Goal: Task Accomplishment & Management: Use online tool/utility

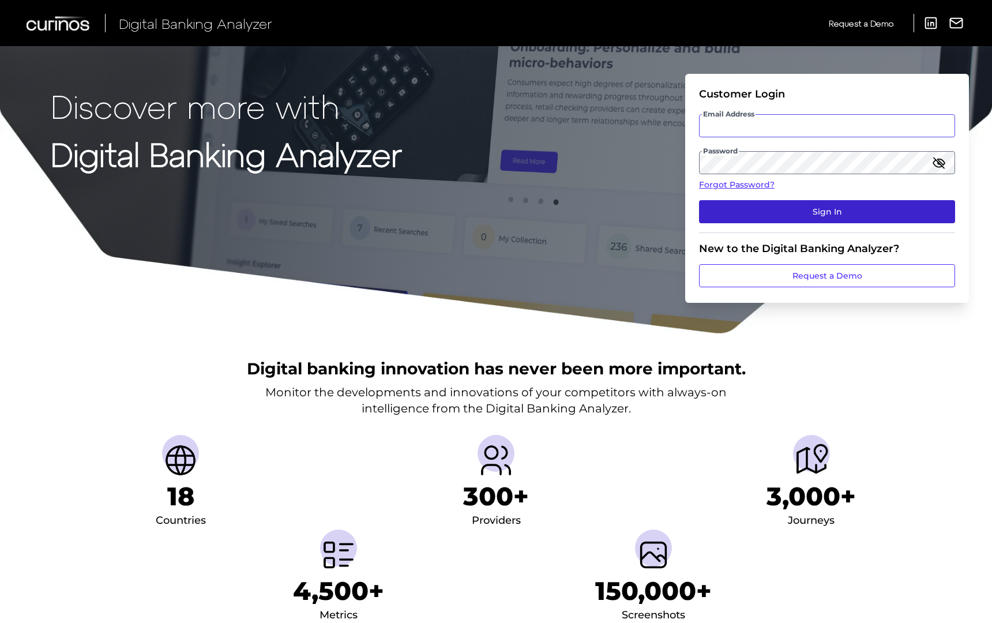
type input "[EMAIL_ADDRESS][DOMAIN_NAME]"
click at [759, 210] on button "Sign In" at bounding box center [827, 211] width 256 height 23
click at [813, 214] on button "Sign In" at bounding box center [827, 211] width 256 height 23
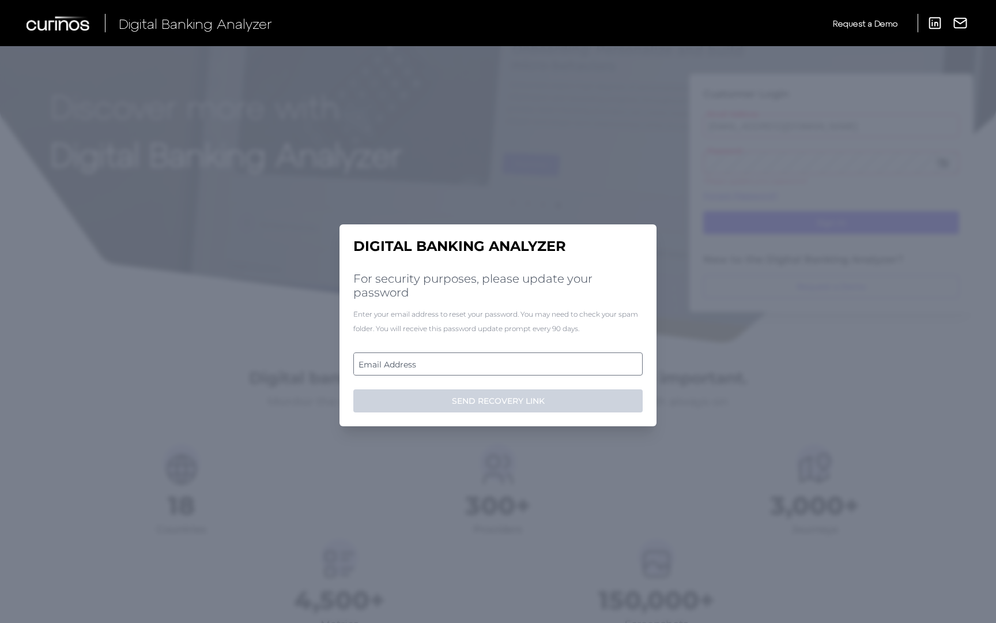
click at [473, 367] on label "Email Address" at bounding box center [498, 363] width 288 height 21
click at [473, 367] on input "email" at bounding box center [497, 363] width 289 height 23
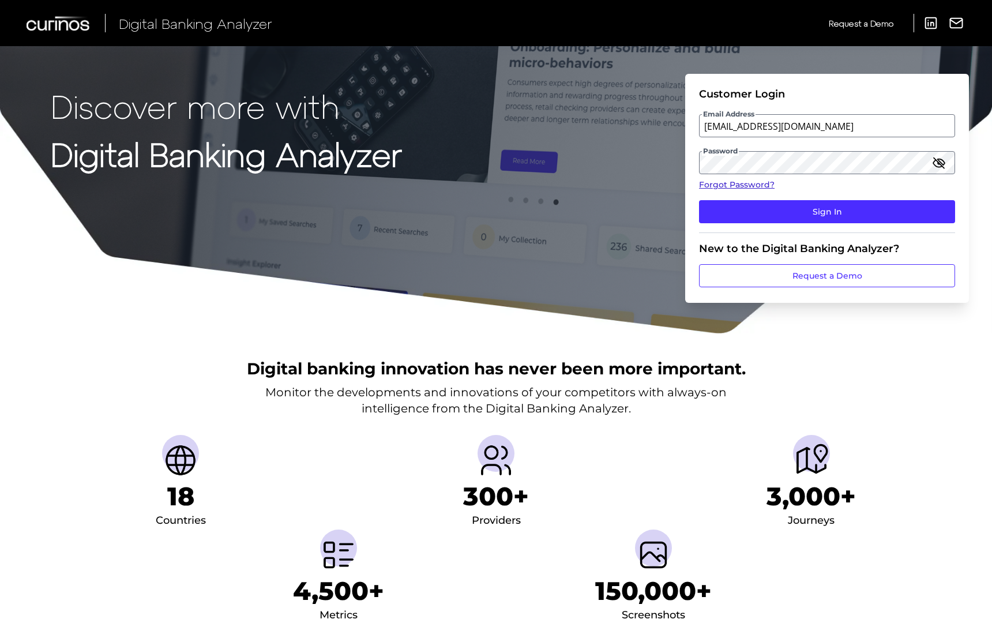
click at [933, 180] on link "Forgot Password?" at bounding box center [827, 185] width 256 height 12
click at [843, 206] on button "Sign In" at bounding box center [827, 211] width 256 height 23
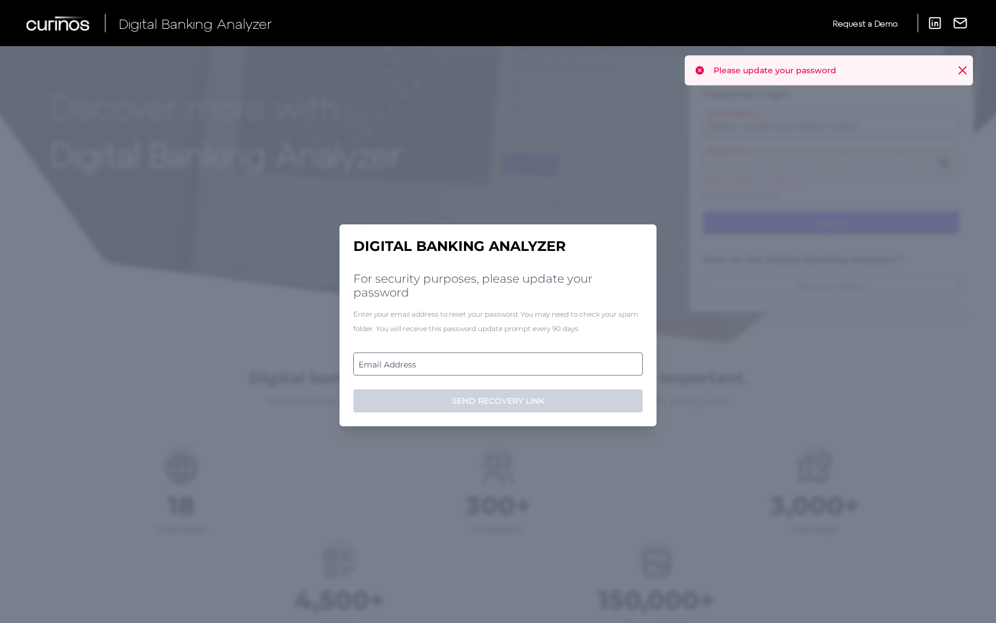
click at [439, 365] on label "Email Address" at bounding box center [498, 363] width 288 height 21
click at [439, 365] on input "email" at bounding box center [497, 363] width 289 height 23
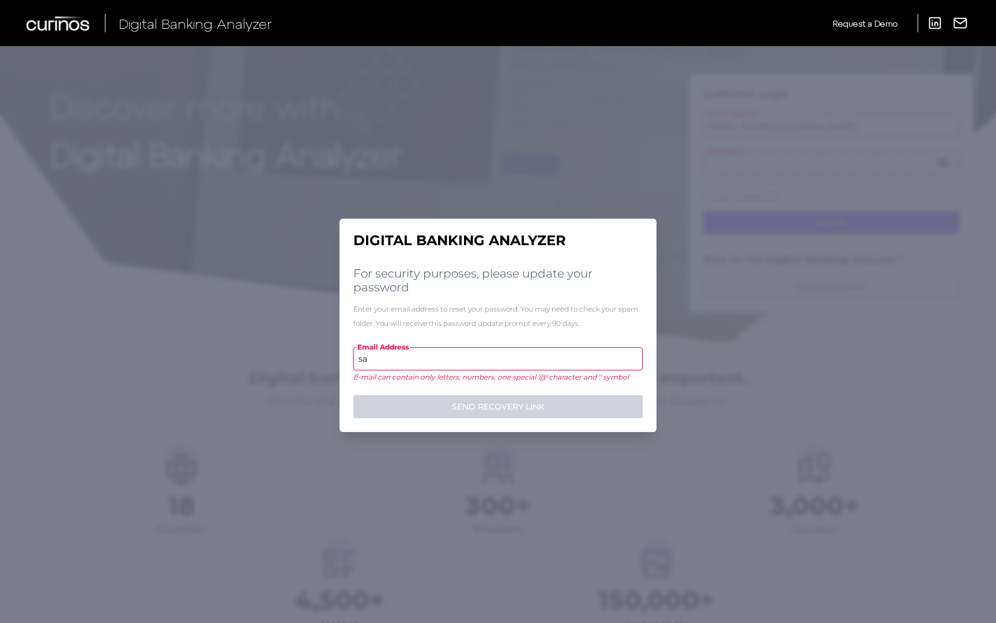
type input "s"
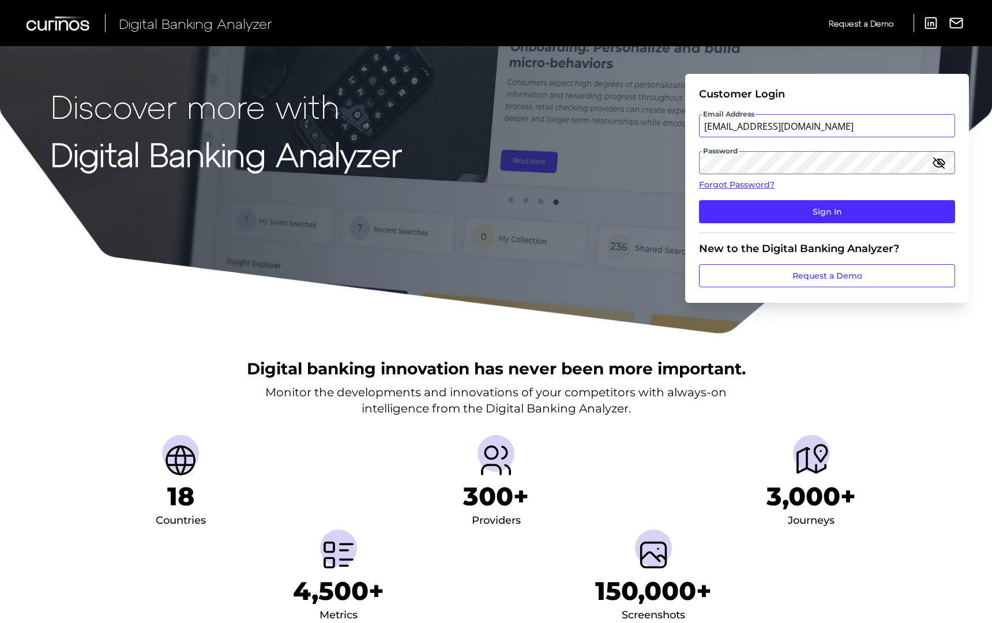
drag, startPoint x: 855, startPoint y: 122, endPoint x: 609, endPoint y: 120, distance: 246.2
click at [609, 121] on div "Discover more with Digital Banking Analyzer Customer Login Email Address [EMAIL…" at bounding box center [496, 167] width 992 height 334
paste input "evan_skorepa"
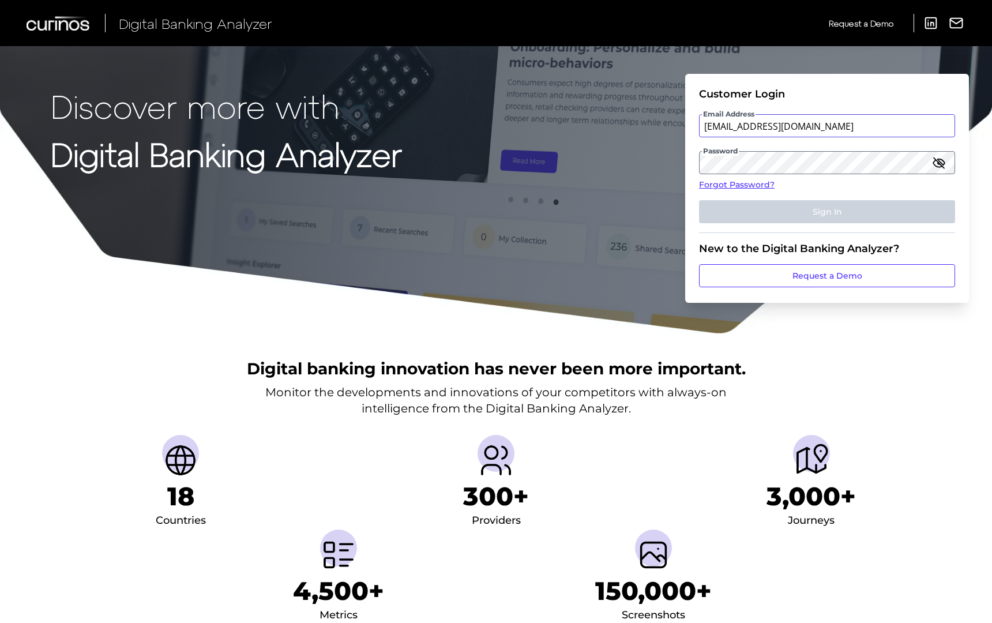
type input "[EMAIL_ADDRESS][DOMAIN_NAME]"
click at [661, 164] on div "Discover more with Digital Banking Analyzer Customer Login Email Address evan_s…" at bounding box center [496, 167] width 992 height 334
click at [593, 266] on div "Discover more with Digital Banking Analyzer Customer Login Email Address evan_s…" at bounding box center [496, 167] width 992 height 334
click at [771, 238] on section "New to the Digital Banking Analyzer? Request a Demo" at bounding box center [827, 260] width 256 height 54
click at [862, 145] on fieldset "Customer Login Email Address evan_skorepa@keybank.com Password Forgot Password?…" at bounding box center [827, 160] width 256 height 145
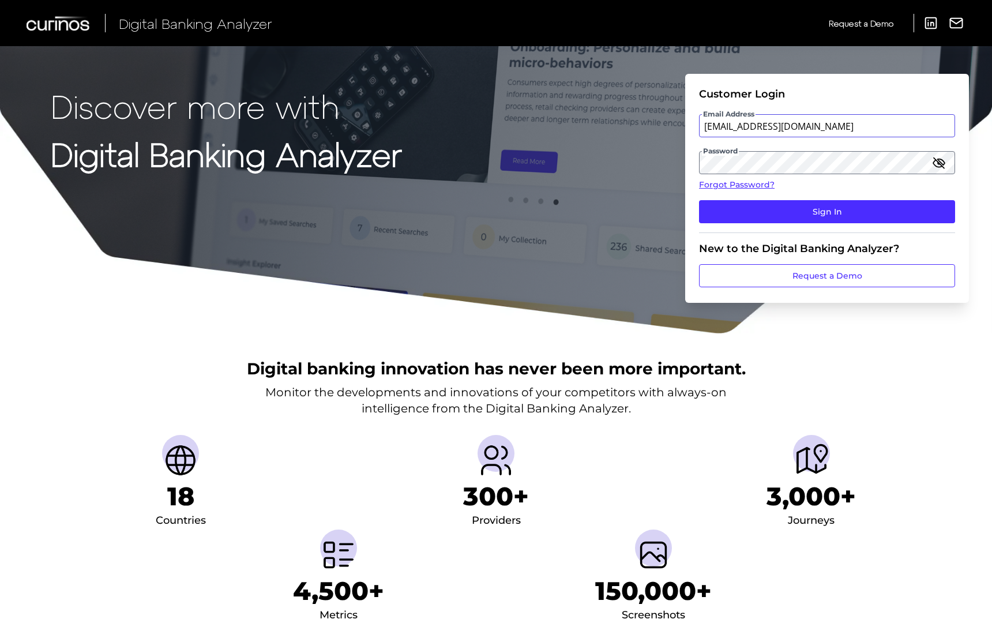
drag, startPoint x: 811, startPoint y: 126, endPoint x: 645, endPoint y: 122, distance: 166.1
click at [645, 122] on div "Discover more with Digital Banking Analyzer Customer Login Email Address [EMAIL…" at bounding box center [496, 167] width 992 height 334
click at [690, 129] on form "Customer Login Email Address [EMAIL_ADDRESS][DOMAIN_NAME] Password Forgot Passw…" at bounding box center [827, 188] width 284 height 229
click at [659, 157] on div "Discover more with Digital Banking Analyzer Customer Login Email Address [EMAIL…" at bounding box center [496, 167] width 992 height 334
drag, startPoint x: 813, startPoint y: 123, endPoint x: 756, endPoint y: 125, distance: 56.5
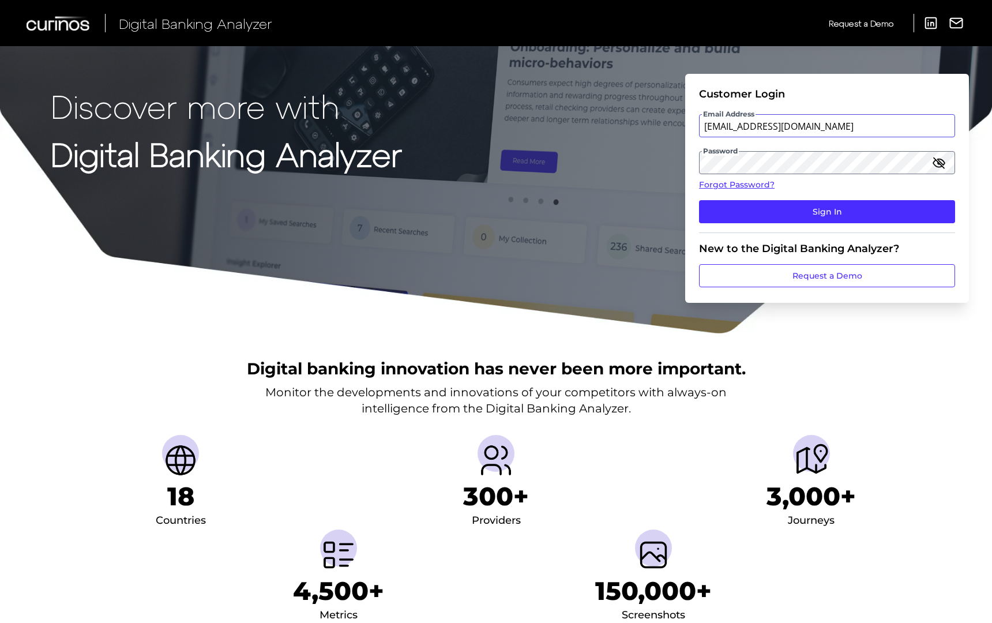
click at [756, 125] on input "[EMAIL_ADDRESS][DOMAIN_NAME]" at bounding box center [827, 125] width 256 height 23
click at [792, 125] on input "[EMAIL_ADDRESS][DOMAIN_NAME]" at bounding box center [827, 125] width 256 height 23
drag, startPoint x: 843, startPoint y: 125, endPoint x: 697, endPoint y: 124, distance: 145.9
click at [697, 124] on form "Customer Login Email Address [EMAIL_ADDRESS][DOMAIN_NAME] Password Forgot Passw…" at bounding box center [827, 188] width 284 height 229
paste input "evan_skorepa"
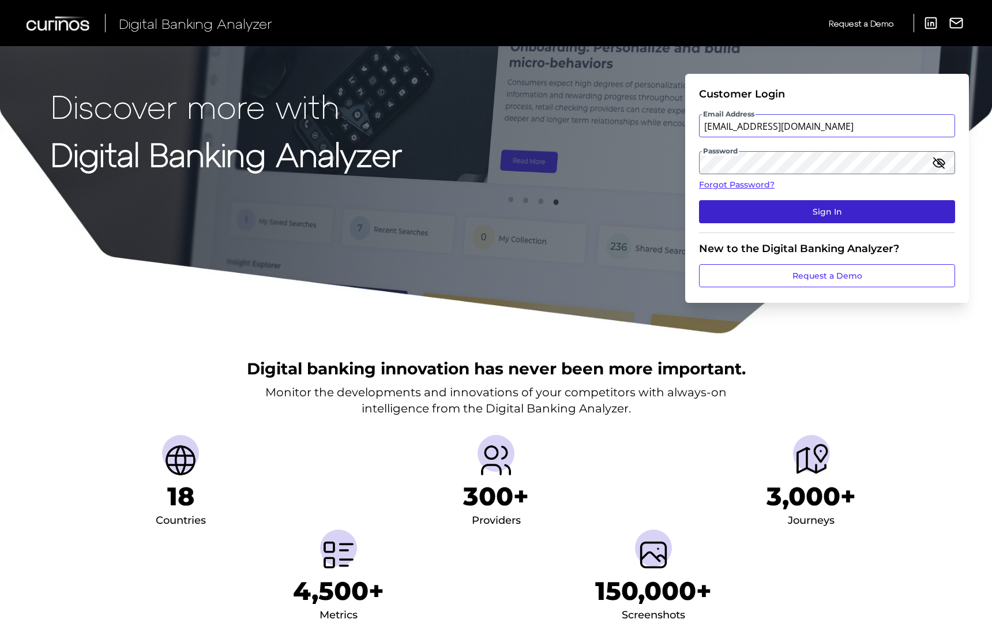
type input "[EMAIL_ADDRESS][DOMAIN_NAME]"
click at [797, 213] on button "Sign In" at bounding box center [827, 211] width 256 height 23
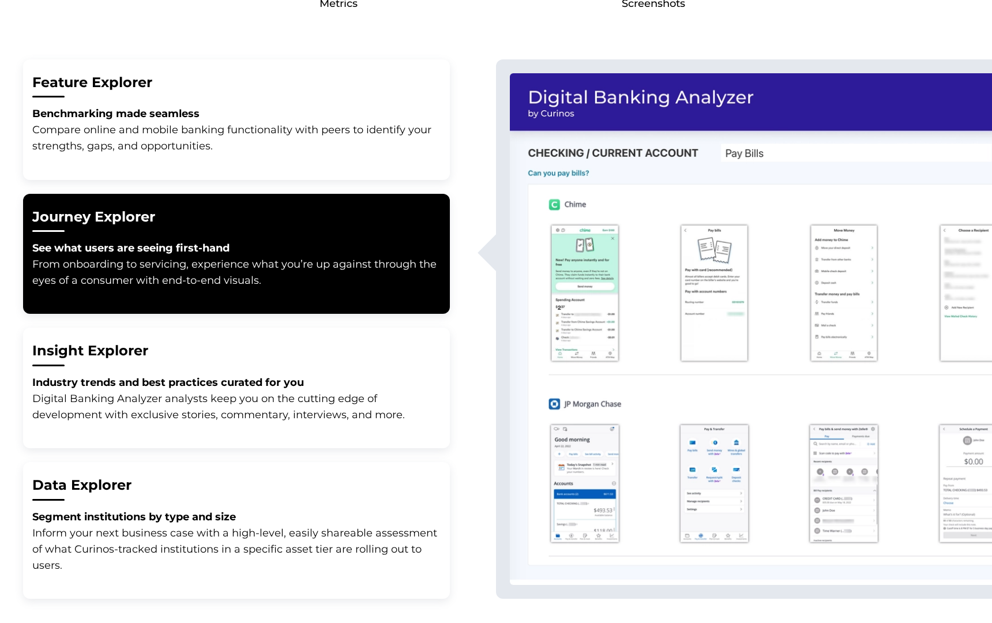
scroll to position [605, 0]
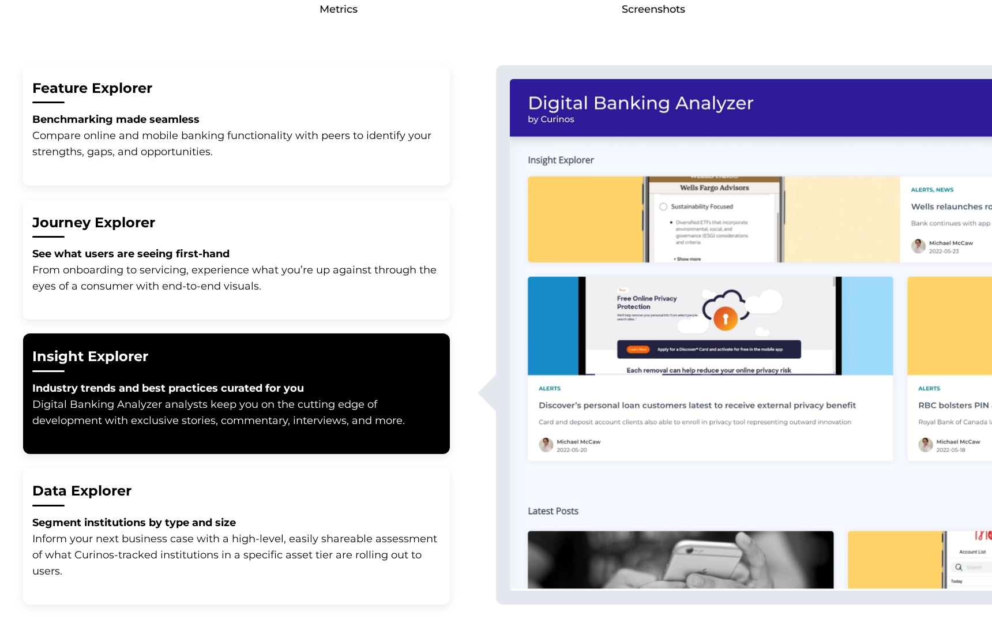
click at [260, 138] on p "Compare online and mobile banking functionality with peers to identify your str…" at bounding box center [236, 143] width 408 height 32
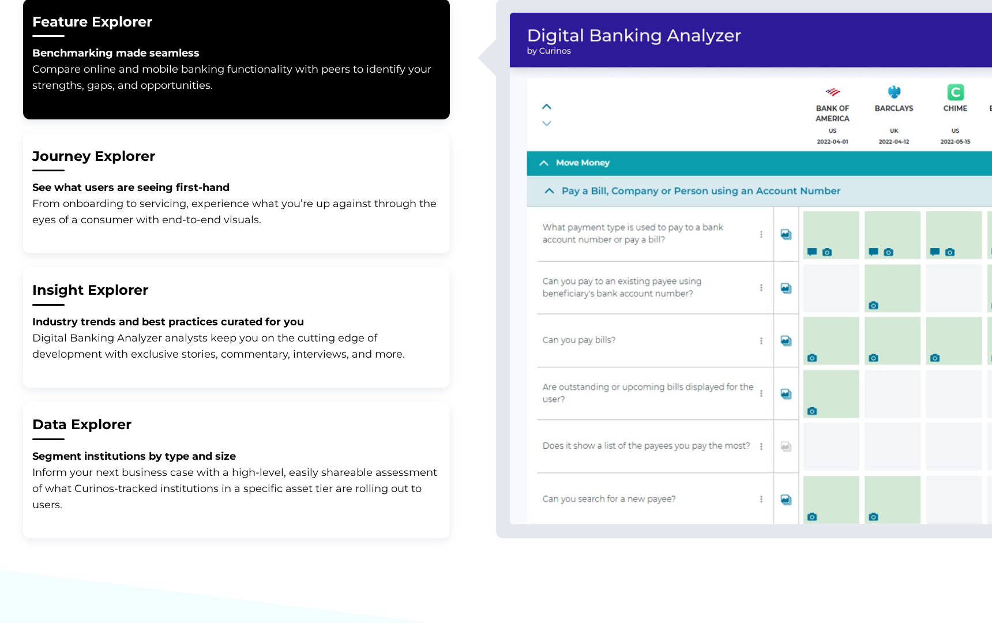
scroll to position [674, 0]
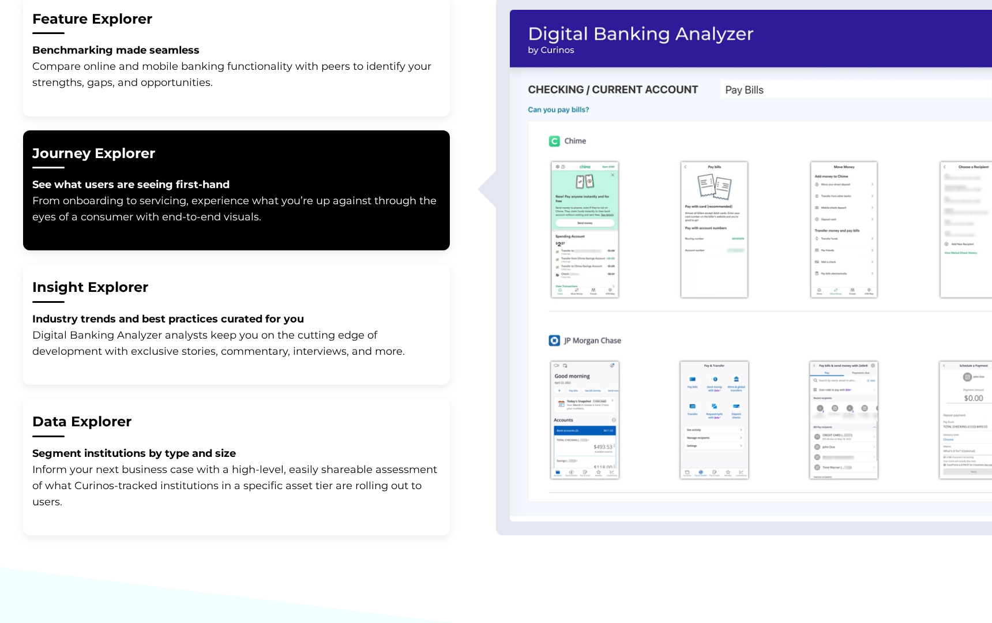
click at [284, 86] on p "Compare online and mobile banking functionality with peers to identify your str…" at bounding box center [236, 74] width 408 height 32
click at [315, 78] on p "Compare online and mobile banking functionality with peers to identify your str…" at bounding box center [236, 74] width 408 height 32
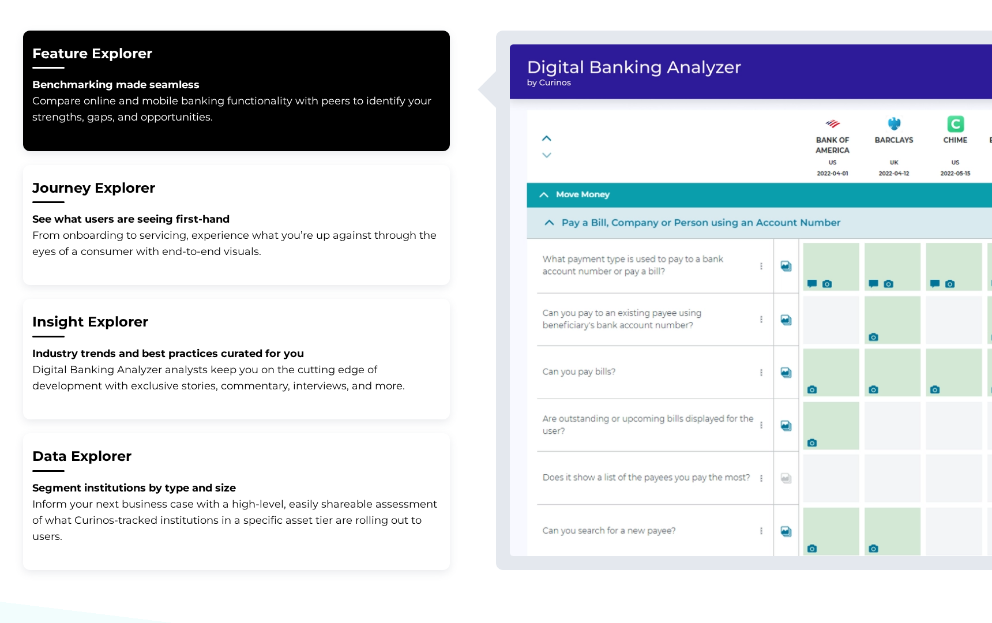
scroll to position [632, 0]
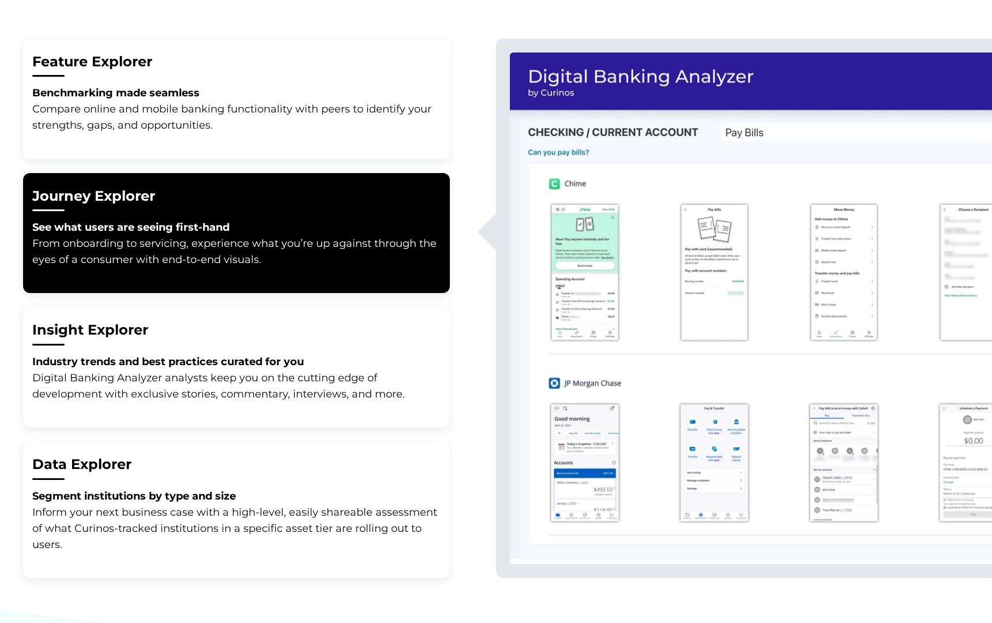
click at [326, 128] on p "Compare online and mobile banking functionality with peers to identify your str…" at bounding box center [236, 117] width 408 height 32
click at [244, 70] on h2 "Feature Explorer" at bounding box center [236, 61] width 408 height 19
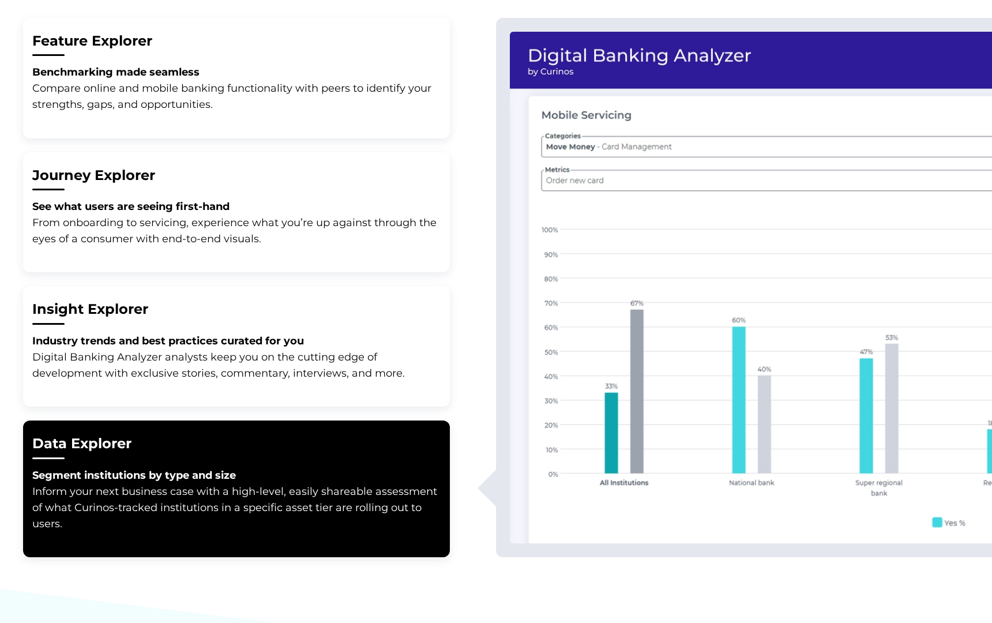
scroll to position [637, 0]
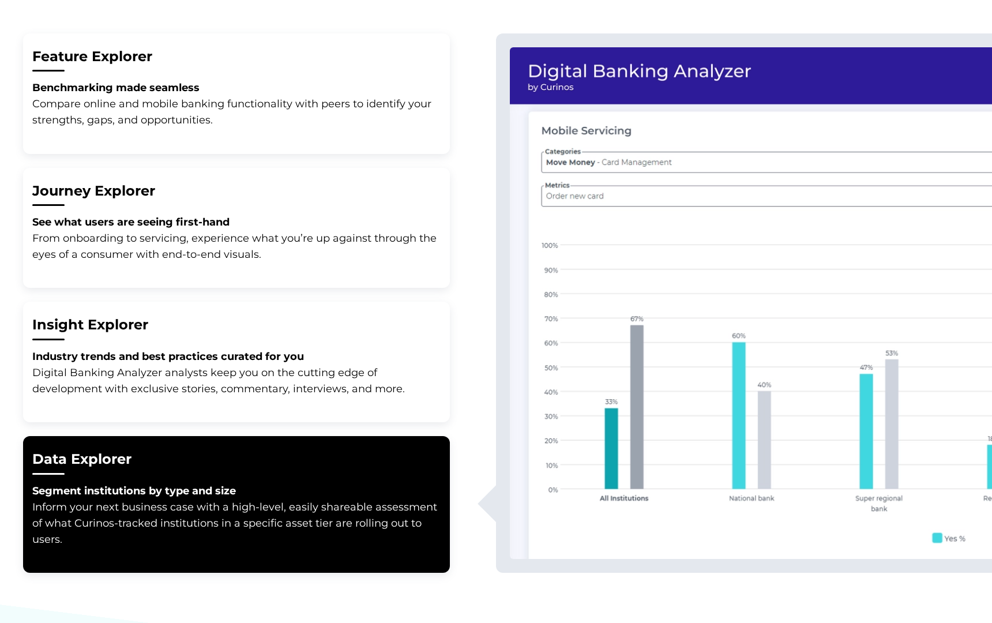
click at [334, 101] on p "Compare online and mobile banking functionality with peers to identify your str…" at bounding box center [236, 112] width 408 height 32
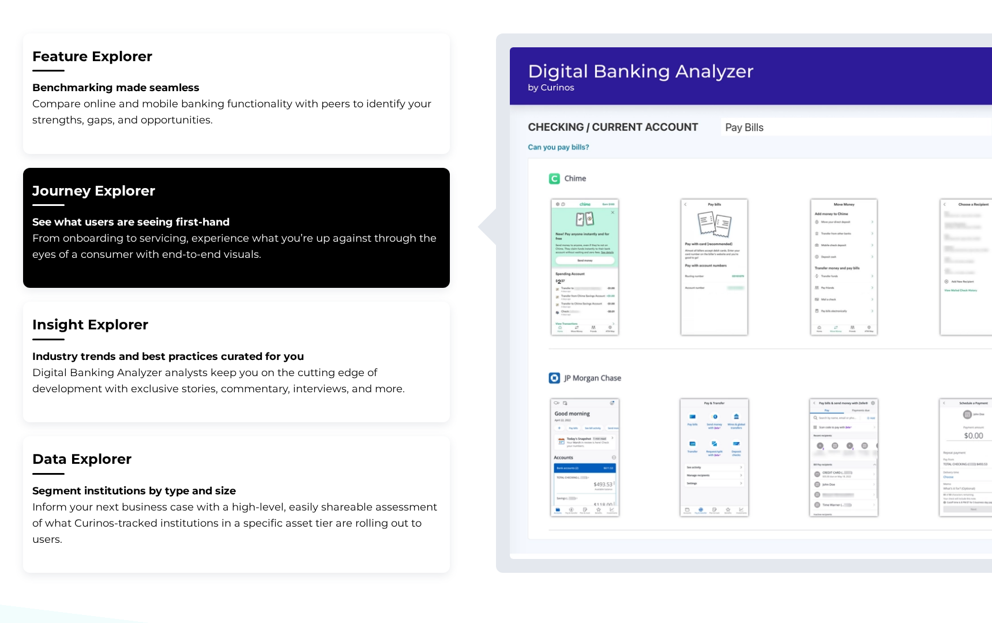
click at [353, 126] on p "Compare online and mobile banking functionality with peers to identify your str…" at bounding box center [236, 112] width 408 height 32
